Goal: Navigation & Orientation: Find specific page/section

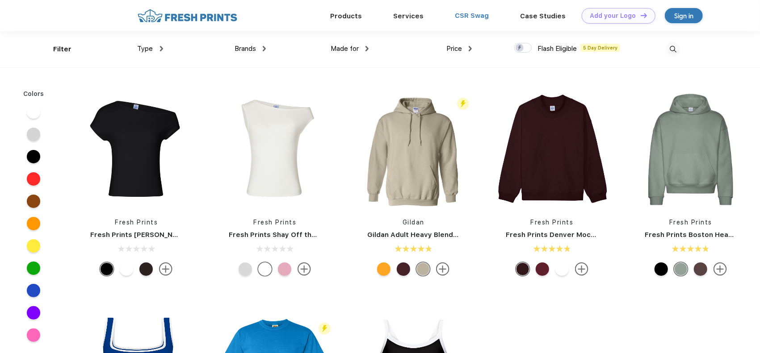
click at [463, 14] on link "CSR Swag" at bounding box center [472, 16] width 34 height 8
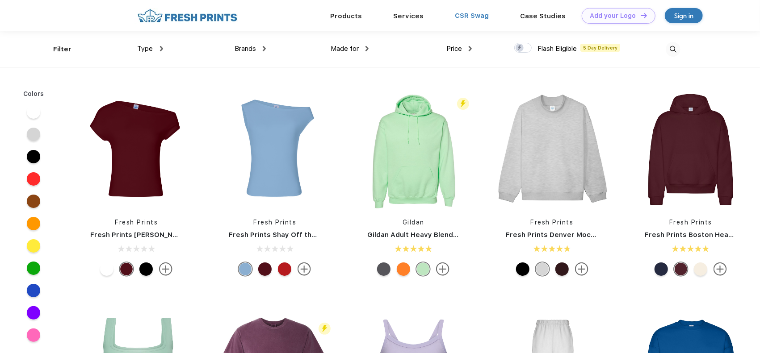
click at [459, 16] on link "CSR Swag" at bounding box center [472, 16] width 34 height 8
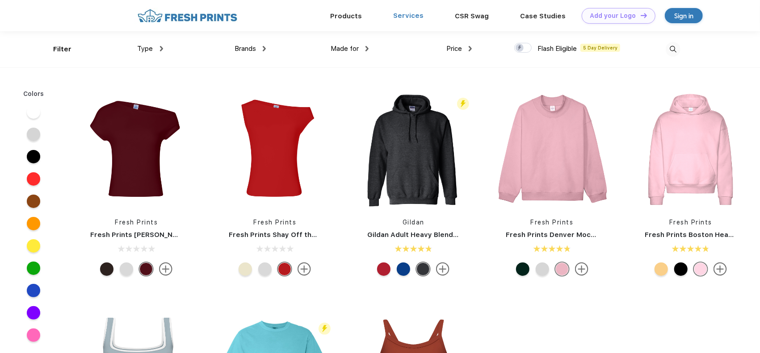
click at [413, 15] on link "Services" at bounding box center [408, 16] width 30 height 8
